Goal: Task Accomplishment & Management: Complete application form

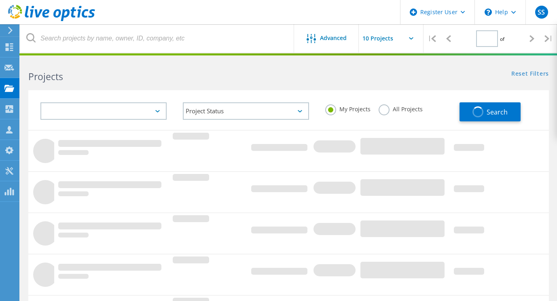
type input "1"
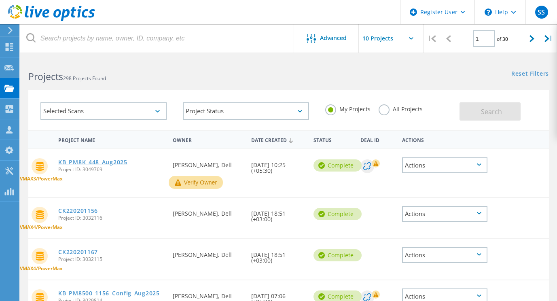
click at [106, 162] on link "KB_PM8K_448_Aug2025" at bounding box center [92, 162] width 69 height 6
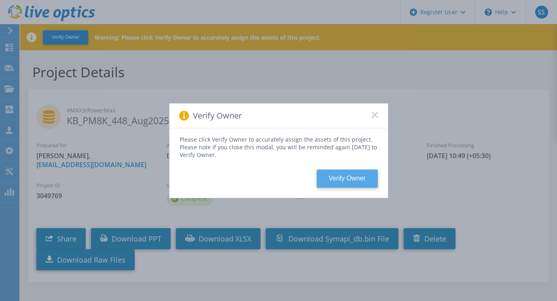
click at [345, 180] on button "Verify Owner" at bounding box center [347, 178] width 61 height 18
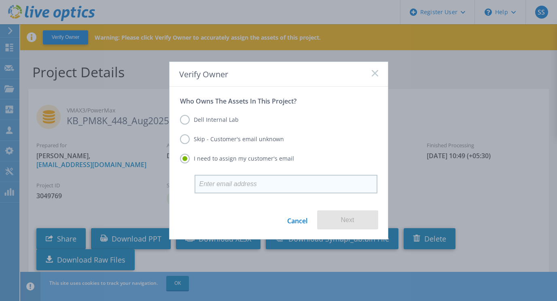
click at [229, 181] on input "email" at bounding box center [285, 184] width 183 height 19
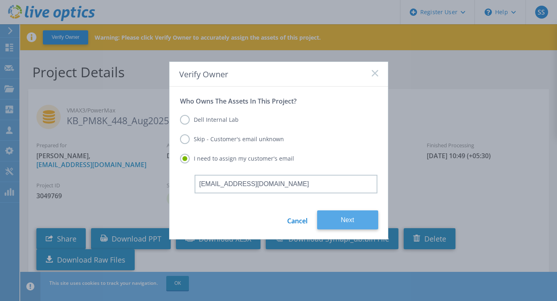
type input "[EMAIL_ADDRESS][DOMAIN_NAME]"
click at [353, 212] on button "Next" at bounding box center [347, 219] width 61 height 19
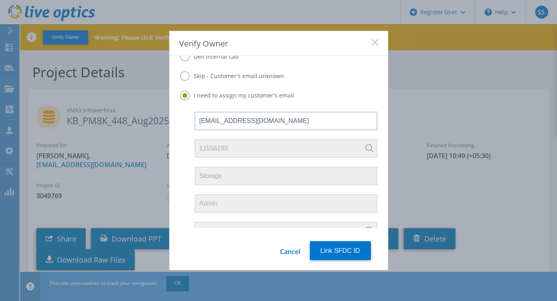
scroll to position [45, 0]
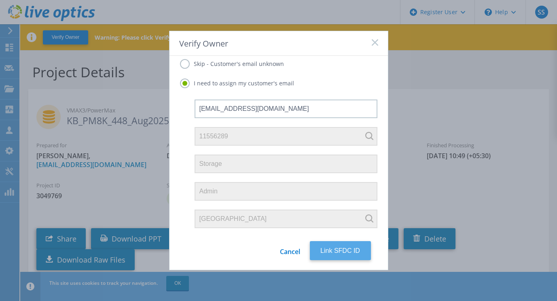
click at [341, 249] on button "Link SFDC ID" at bounding box center [340, 250] width 61 height 19
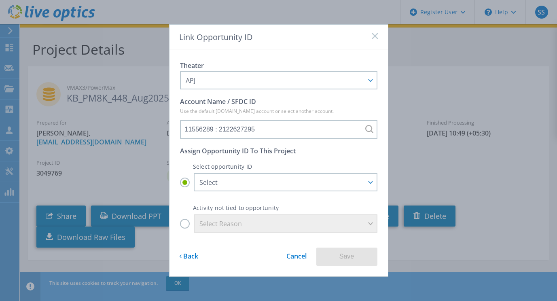
scroll to position [30, 0]
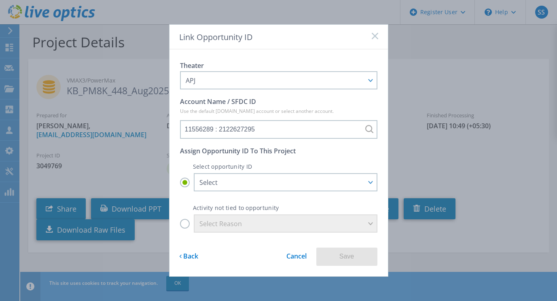
click at [188, 226] on label "Select Reason" at bounding box center [278, 223] width 197 height 18
click at [0, 0] on input "Select Reason" at bounding box center [0, 0] width 0 height 0
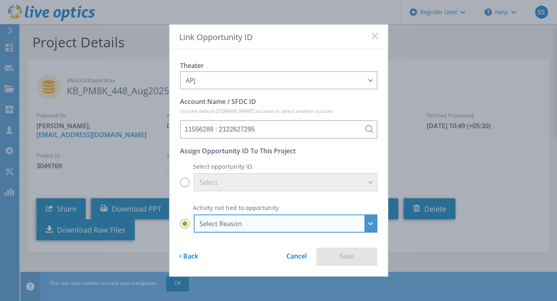
click at [210, 223] on div "Select Reason" at bounding box center [280, 224] width 163 height 8
click at [0, 0] on input "Select Reason Select Reason Discovery Troubleshooting Other" at bounding box center [0, 0] width 0 height 0
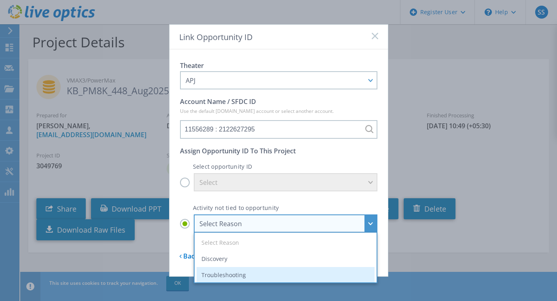
click at [220, 273] on li "Troubleshooting" at bounding box center [286, 275] width 178 height 16
click at [0, 0] on input "Select Reason Select Reason Discovery Troubleshooting Other" at bounding box center [0, 0] width 0 height 0
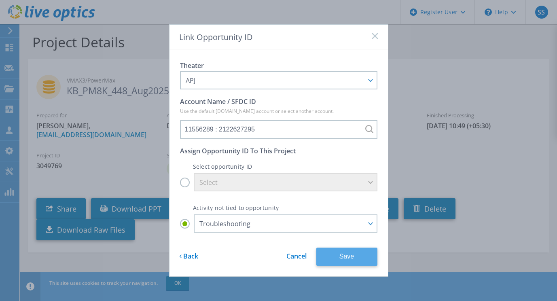
click at [349, 257] on button "Save" at bounding box center [346, 256] width 61 height 18
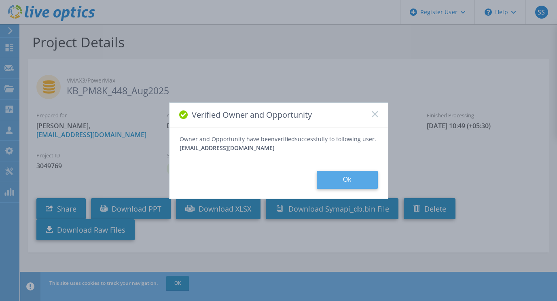
click at [342, 179] on button "Ok" at bounding box center [347, 180] width 61 height 18
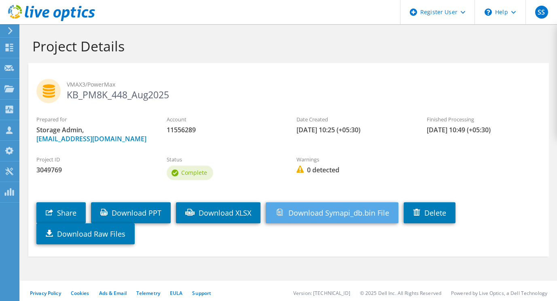
scroll to position [4, 0]
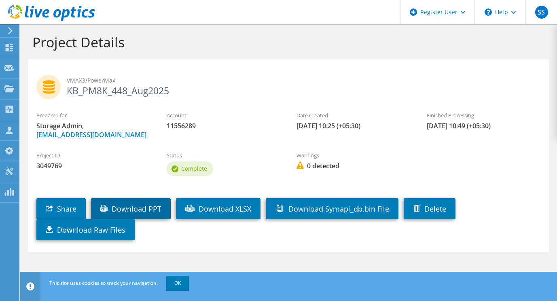
click at [134, 213] on link "Download PPT" at bounding box center [131, 208] width 80 height 21
click at [450, 61] on section "VMAX3/PowerMax KB_PM8K_448_Aug2025 Prepared for Storage Admin, [EMAIL_ADDRESS][…" at bounding box center [288, 155] width 520 height 193
